Goal: Transaction & Acquisition: Obtain resource

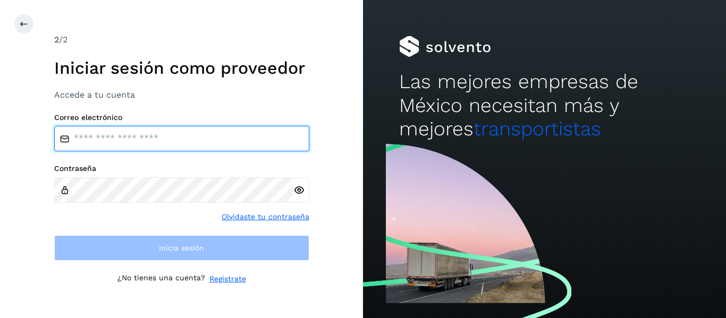
click at [144, 143] on input "email" at bounding box center [181, 139] width 255 height 26
type input "**********"
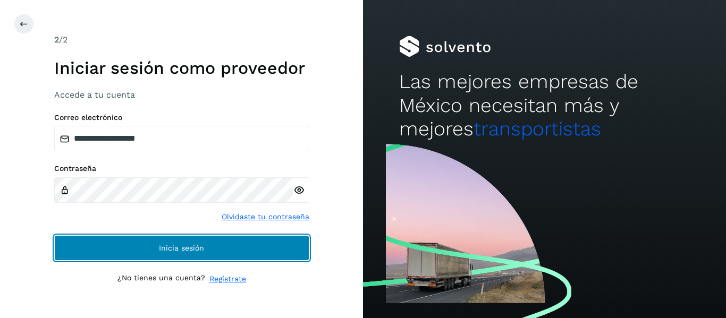
click at [193, 250] on span "Inicia sesión" at bounding box center [181, 247] width 45 height 7
click at [226, 254] on button "Inicia sesión" at bounding box center [181, 248] width 255 height 26
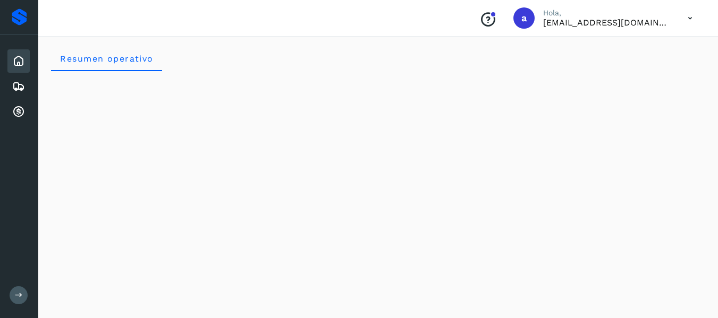
click at [20, 67] on icon at bounding box center [18, 61] width 13 height 13
click at [16, 63] on icon at bounding box center [18, 61] width 13 height 13
click at [282, 55] on div "Resumen operativo" at bounding box center [378, 59] width 654 height 26
click at [19, 66] on icon at bounding box center [18, 61] width 13 height 13
click at [13, 84] on icon at bounding box center [18, 86] width 13 height 13
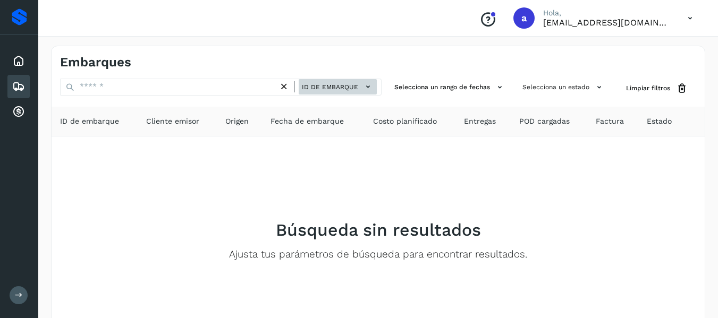
click at [370, 83] on icon at bounding box center [367, 86] width 11 height 11
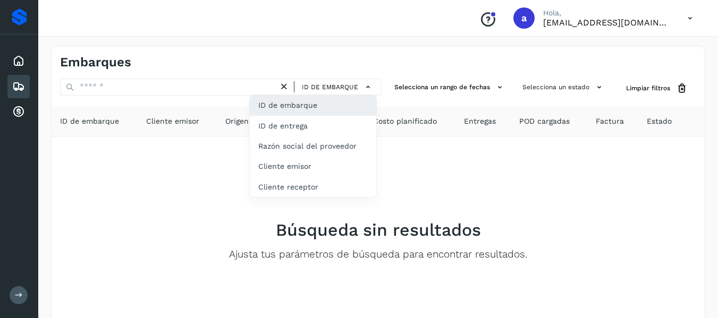
click at [503, 91] on div at bounding box center [359, 159] width 718 height 318
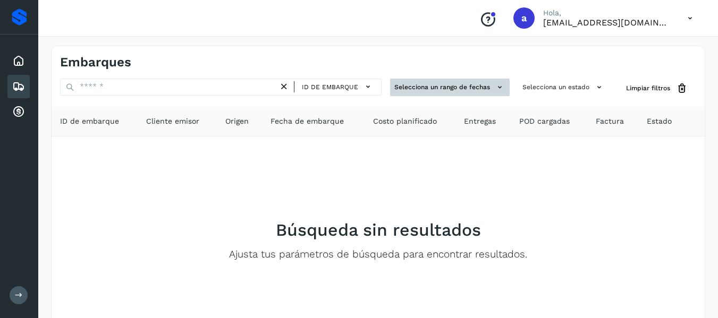
click at [498, 90] on icon at bounding box center [499, 87] width 11 height 11
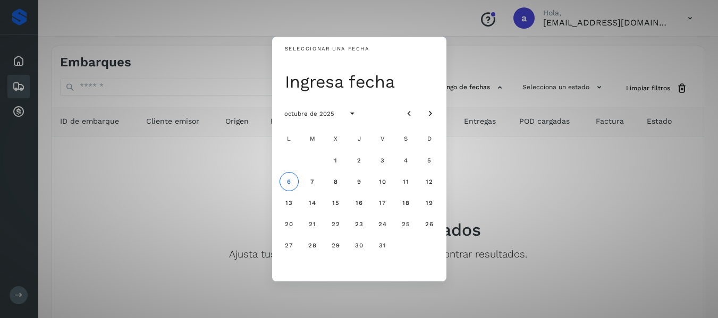
click at [507, 189] on div "Seleccionar una fecha Ingresa fecha octubre de 2025 L M X J V S D 1 2 3 4 5 6 7…" at bounding box center [359, 159] width 718 height 318
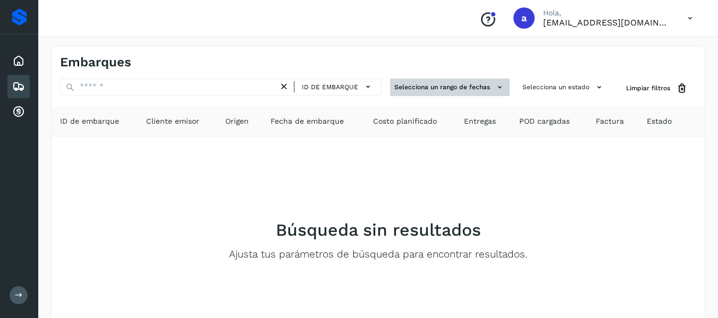
click at [503, 86] on icon at bounding box center [499, 87] width 11 height 11
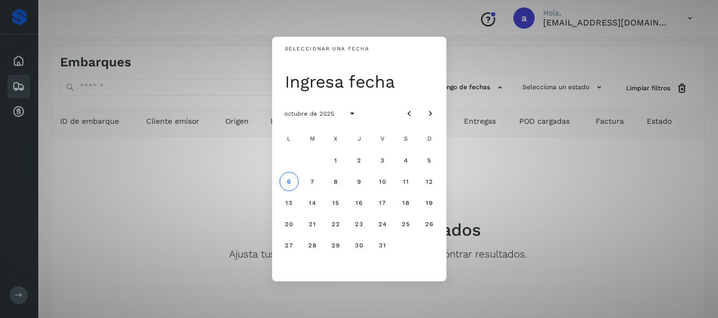
click at [598, 87] on div "Seleccionar una fecha Ingresa fecha octubre de 2025 L M X J V S D 1 2 3 4 5 6 7…" at bounding box center [359, 159] width 718 height 318
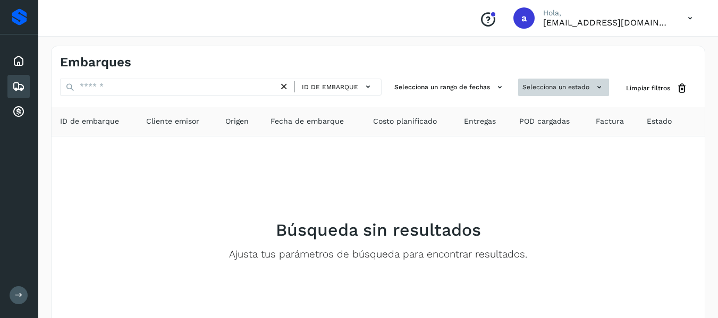
click at [597, 83] on icon at bounding box center [599, 87] width 11 height 11
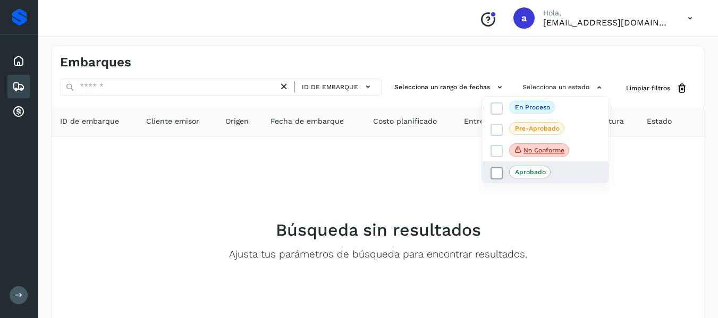
click at [496, 172] on icon at bounding box center [497, 173] width 11 height 11
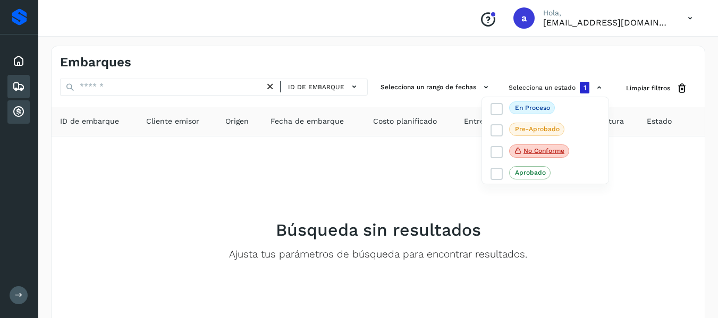
click at [21, 111] on icon at bounding box center [18, 112] width 13 height 13
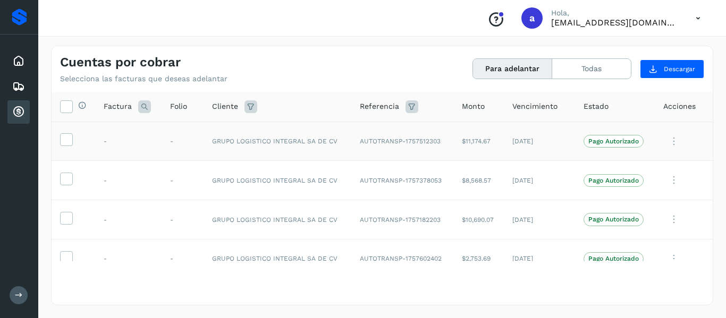
click at [612, 141] on p "Pago Autorizado" at bounding box center [613, 141] width 50 height 7
click at [70, 108] on icon at bounding box center [66, 105] width 11 height 11
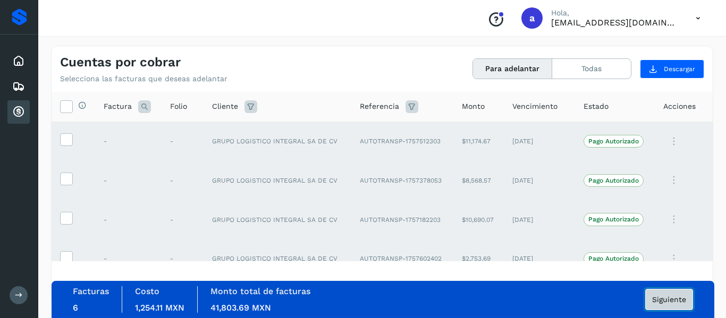
click at [663, 300] on span "Siguiente" at bounding box center [669, 299] width 34 height 7
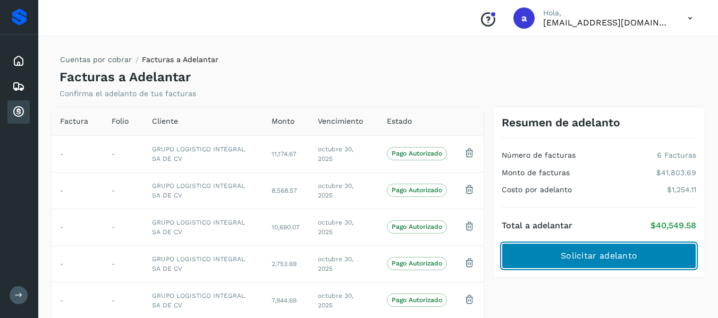
click at [600, 256] on span "Solicitar adelanto" at bounding box center [599, 256] width 77 height 12
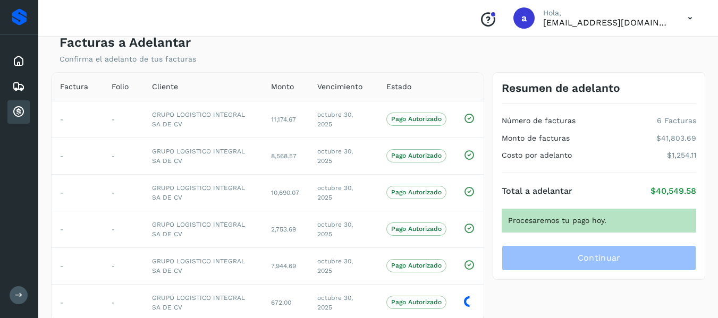
scroll to position [53, 0]
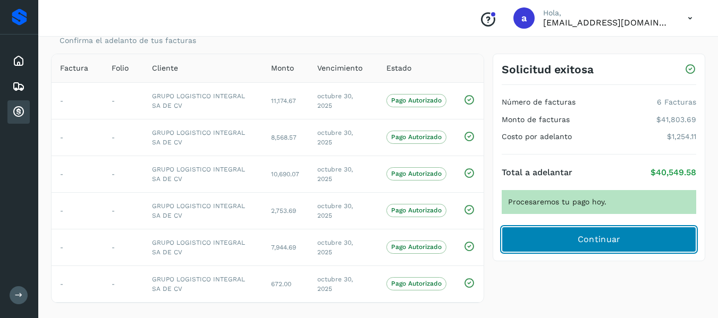
click at [592, 238] on span "Continuar" at bounding box center [599, 240] width 43 height 12
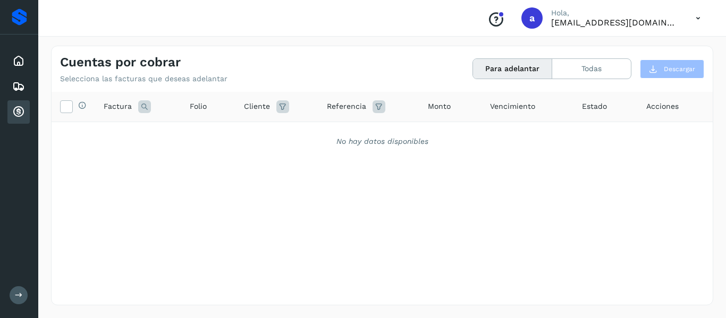
click at [492, 67] on button "Para adelantar" at bounding box center [512, 69] width 79 height 20
click at [529, 66] on button "Para adelantar" at bounding box center [512, 69] width 79 height 20
click at [604, 66] on button "Todas" at bounding box center [591, 69] width 79 height 20
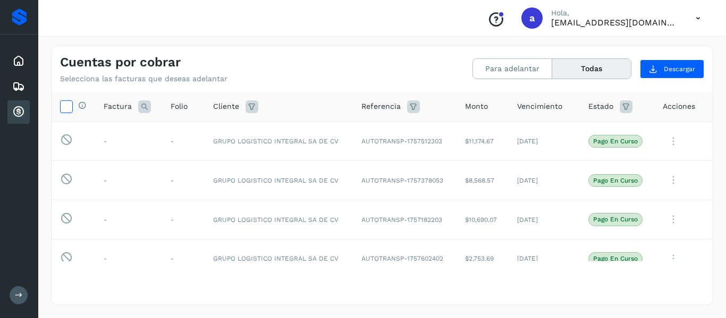
click at [67, 109] on icon at bounding box center [66, 105] width 11 height 11
click at [685, 67] on span "Descargar" at bounding box center [679, 69] width 31 height 10
drag, startPoint x: 725, startPoint y: 4, endPoint x: 353, endPoint y: 28, distance: 372.8
click at [353, 28] on div "Conoce nuestros beneficios a Hola, [EMAIL_ADDRESS][DOMAIN_NAME]" at bounding box center [382, 18] width 688 height 37
click at [679, 75] on button "Descargar" at bounding box center [672, 69] width 64 height 19
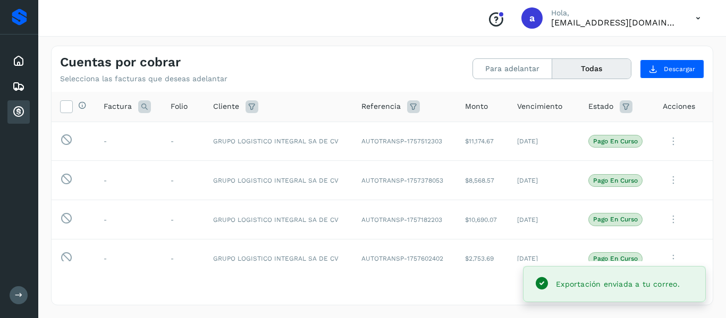
click at [570, 283] on span "Exportación enviada a tu correo." at bounding box center [618, 284] width 124 height 9
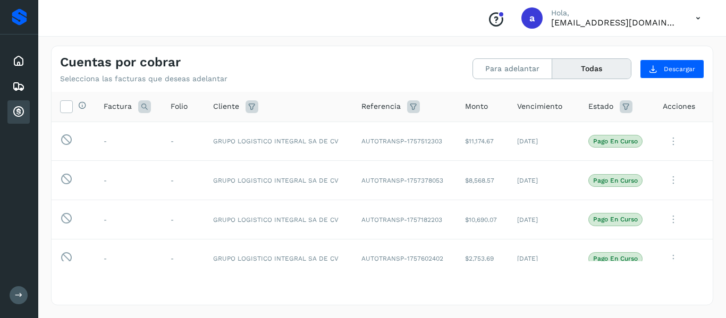
click at [537, 285] on div "Selecciona todas las facturas disponibles para adelanto Factura Folio Cliente R…" at bounding box center [382, 198] width 661 height 212
click at [697, 18] on icon at bounding box center [698, 18] width 22 height 22
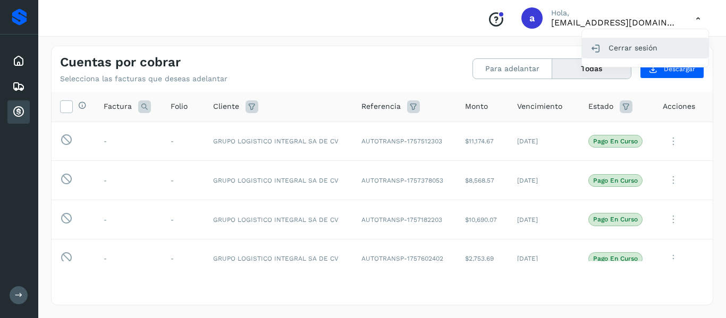
click at [626, 45] on div "Cerrar sesión" at bounding box center [645, 48] width 126 height 20
